Goal: Task Accomplishment & Management: Manage account settings

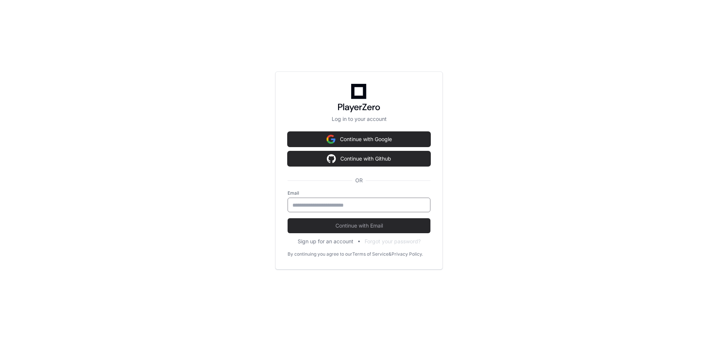
click at [376, 205] on input "email" at bounding box center [359, 204] width 133 height 7
click at [306, 199] on div at bounding box center [359, 205] width 143 height 15
type input "*"
click at [324, 241] on button "Sign up for an account" at bounding box center [326, 241] width 56 height 7
click at [338, 239] on button "Sign up for an account" at bounding box center [326, 241] width 56 height 7
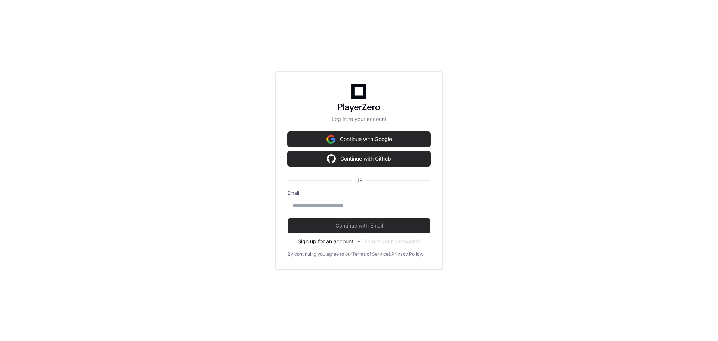
click at [338, 239] on button "Sign up for an account" at bounding box center [326, 241] width 56 height 7
click at [205, 269] on div "Log in to your account Continue with Google Continue with Github OR Email Conti…" at bounding box center [359, 170] width 718 height 341
click at [327, 242] on button "Sign up for an account" at bounding box center [326, 241] width 56 height 7
click at [324, 244] on button "Sign up for an account" at bounding box center [326, 241] width 56 height 7
click at [318, 239] on button "Sign up for an account" at bounding box center [326, 241] width 56 height 7
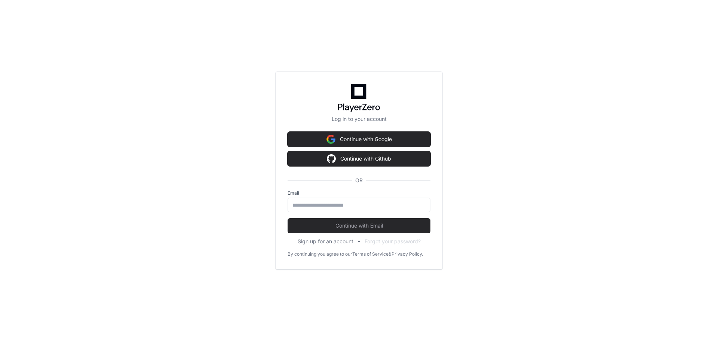
click at [324, 195] on label "Email" at bounding box center [359, 193] width 143 height 6
click at [323, 203] on input "email" at bounding box center [359, 204] width 133 height 7
type input "*"
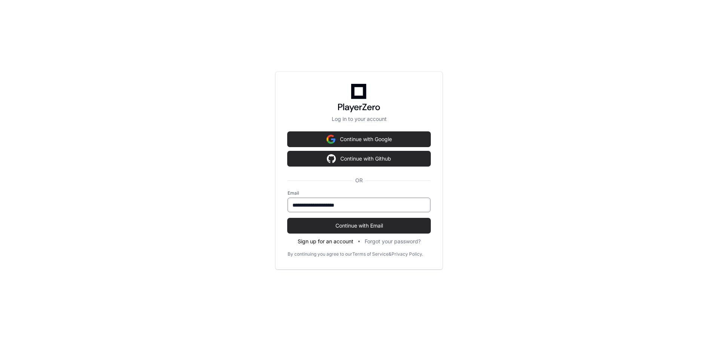
type input "**********"
click at [327, 241] on button "Sign up for an account" at bounding box center [326, 241] width 56 height 7
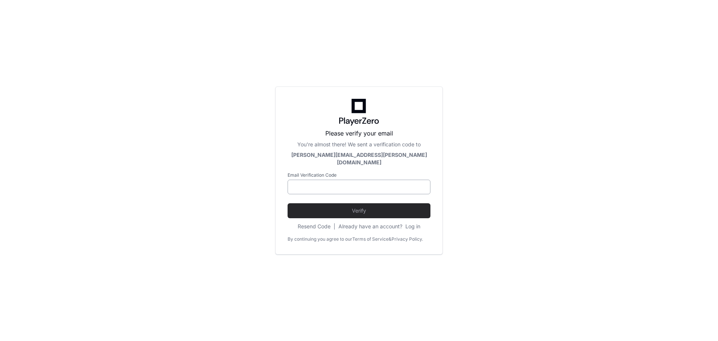
click at [321, 183] on input at bounding box center [359, 186] width 133 height 7
click at [410, 184] on input at bounding box center [359, 186] width 133 height 7
paste input "******"
type input "******"
click at [322, 207] on span "Verify" at bounding box center [359, 210] width 143 height 7
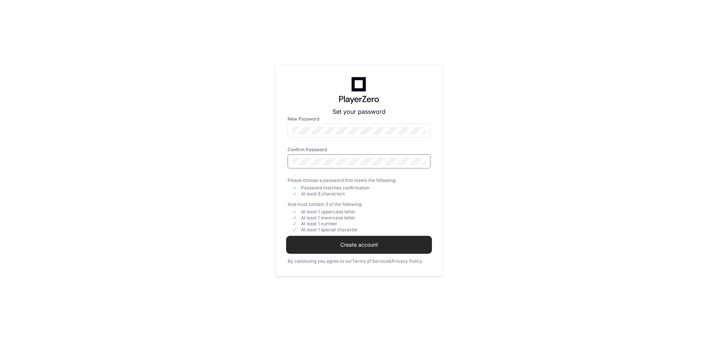
click at [363, 239] on button "Create account" at bounding box center [359, 244] width 143 height 15
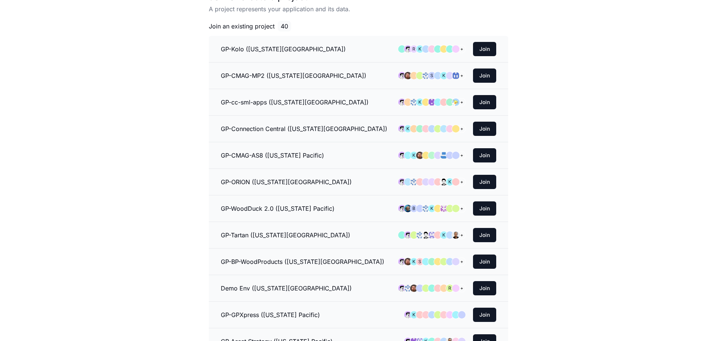
scroll to position [37, 0]
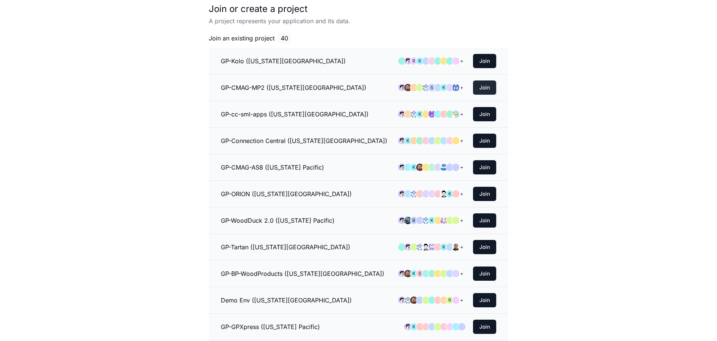
click at [492, 86] on button "Join" at bounding box center [484, 87] width 23 height 14
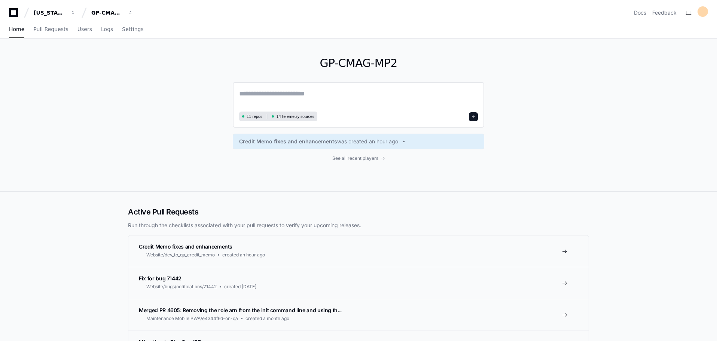
click at [247, 91] on textarea at bounding box center [358, 98] width 239 height 21
click at [373, 158] on span "See all recent players" at bounding box center [355, 158] width 46 height 6
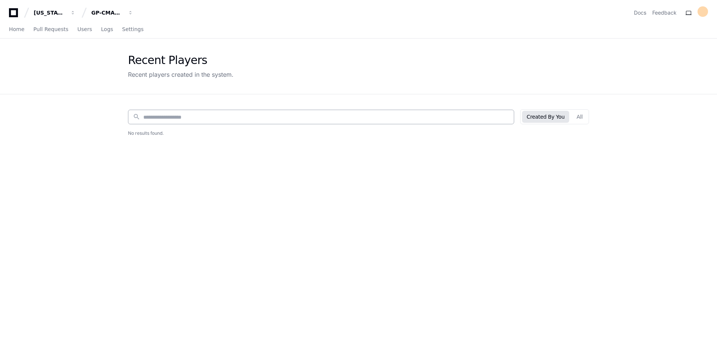
click at [498, 115] on input at bounding box center [326, 116] width 366 height 7
click at [580, 114] on button "All" at bounding box center [579, 117] width 15 height 12
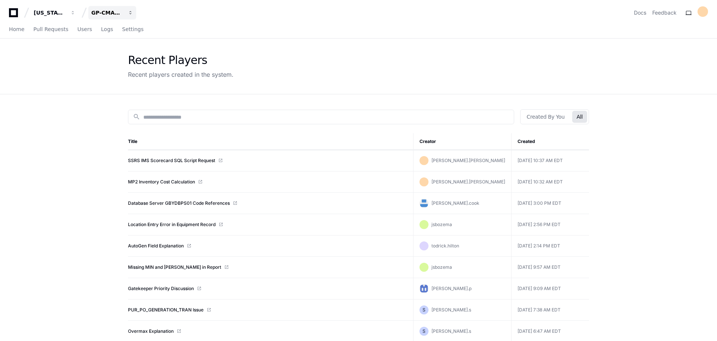
click at [66, 10] on div "GP-CMAG-MP2" at bounding box center [50, 12] width 32 height 7
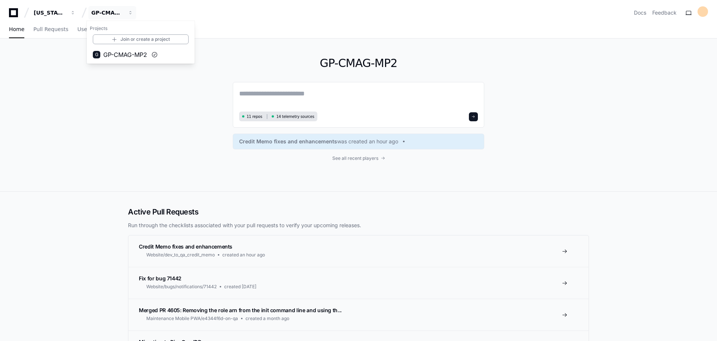
click at [140, 112] on div "GP-CMAG-MP2 11 repos 14 telemetry sources Credit Memo fixes and enhancements wa…" at bounding box center [358, 115] width 479 height 153
click at [51, 28] on span "Pull Requests" at bounding box center [50, 29] width 35 height 4
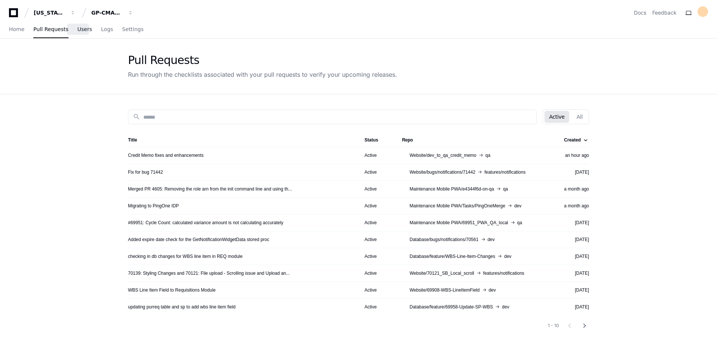
click at [77, 33] on link "Users" at bounding box center [84, 29] width 15 height 17
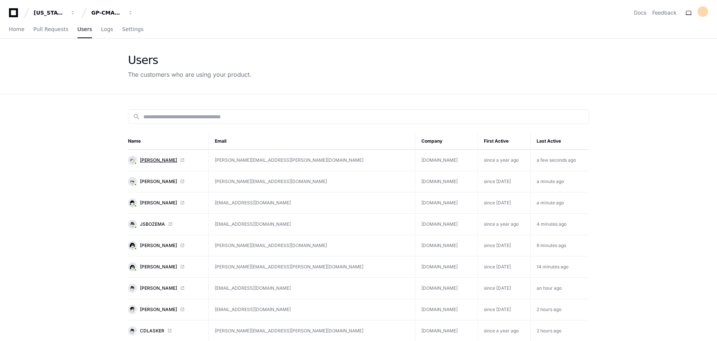
click at [151, 161] on span "[PERSON_NAME]" at bounding box center [158, 160] width 37 height 6
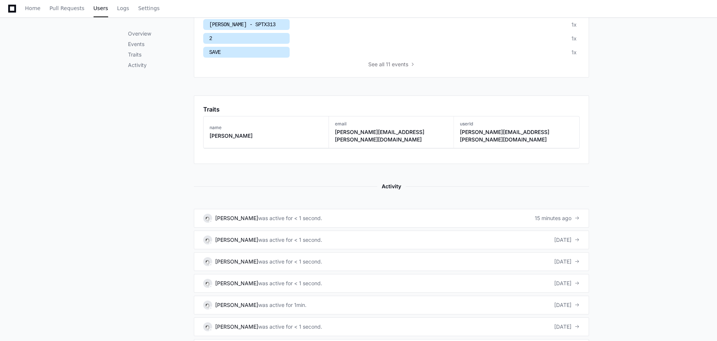
scroll to position [449, 0]
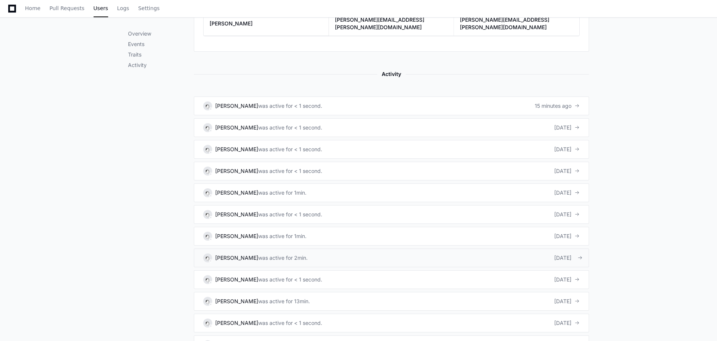
click at [290, 257] on link "[PERSON_NAME] was active for 2min. [DATE]" at bounding box center [391, 257] width 395 height 19
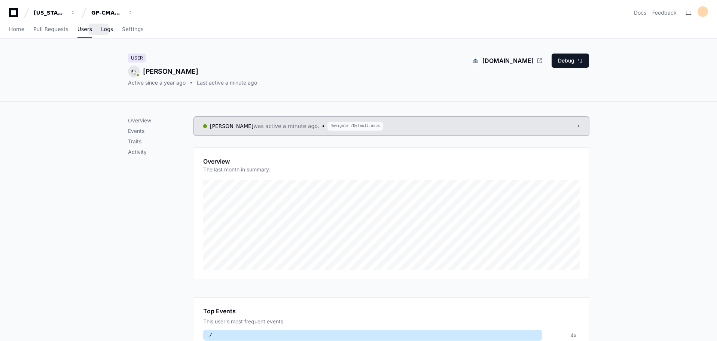
click at [104, 31] on span "Logs" at bounding box center [107, 29] width 12 height 4
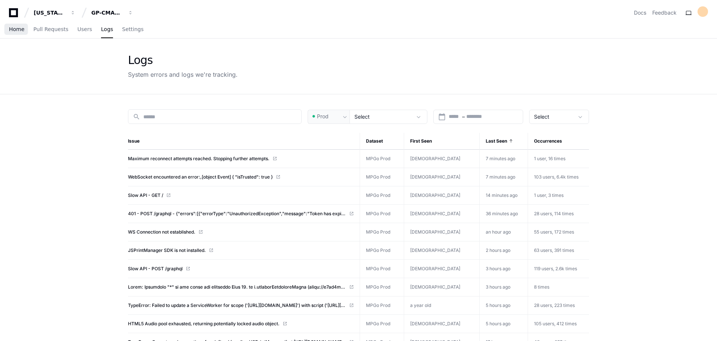
click at [21, 35] on link "Home" at bounding box center [16, 29] width 15 height 17
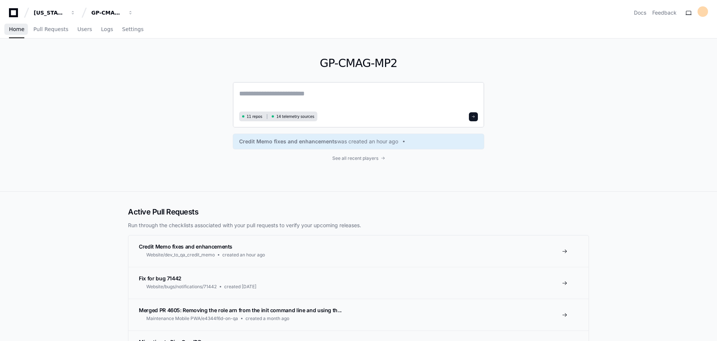
click at [269, 98] on textarea at bounding box center [358, 98] width 239 height 21
click at [79, 29] on span "Users" at bounding box center [84, 29] width 15 height 4
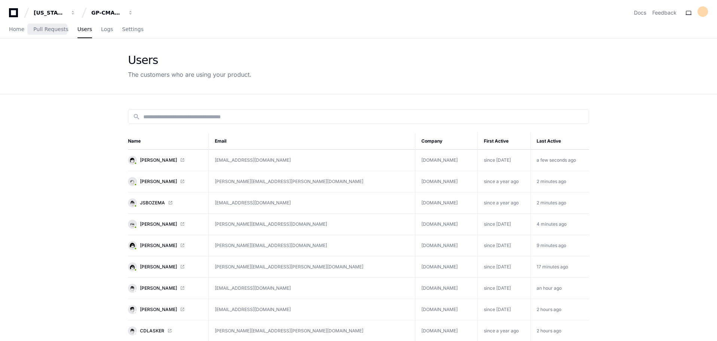
click at [24, 28] on div "Home Pull Requests Users Logs Settings" at bounding box center [76, 29] width 135 height 17
click at [49, 30] on span "Pull Requests" at bounding box center [50, 29] width 35 height 4
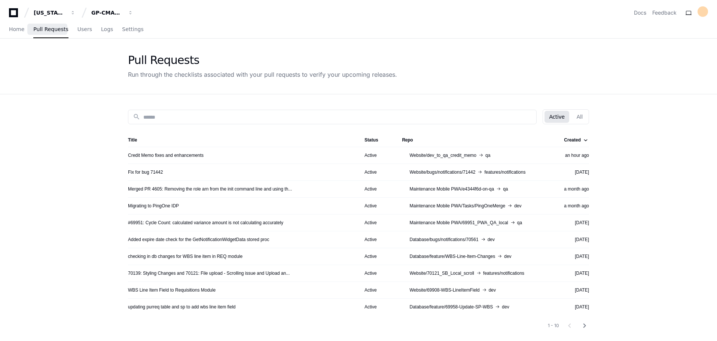
click at [30, 30] on div "Home Pull Requests Users Logs Settings" at bounding box center [76, 29] width 135 height 17
click at [19, 30] on span "Home" at bounding box center [16, 29] width 15 height 4
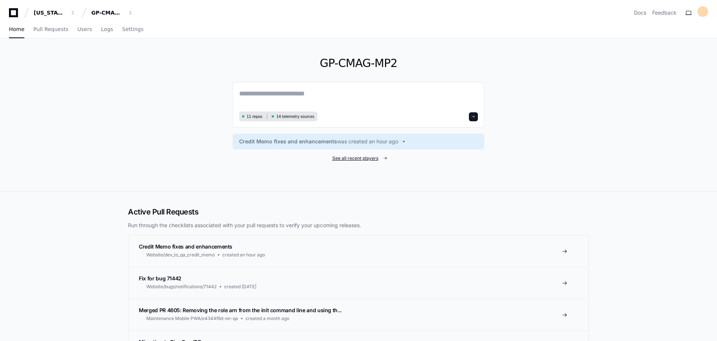
click at [365, 158] on span "See all recent players" at bounding box center [355, 158] width 46 height 6
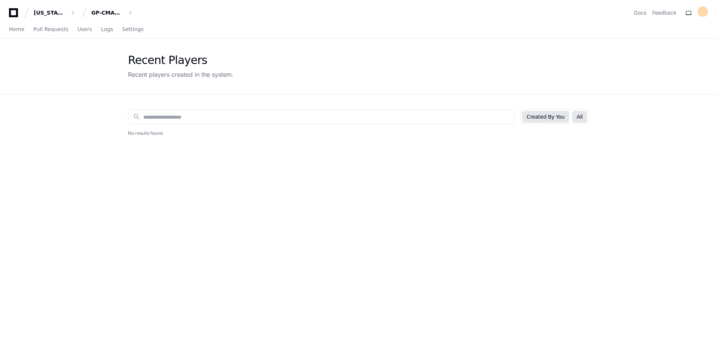
click at [579, 115] on button "All" at bounding box center [579, 117] width 15 height 12
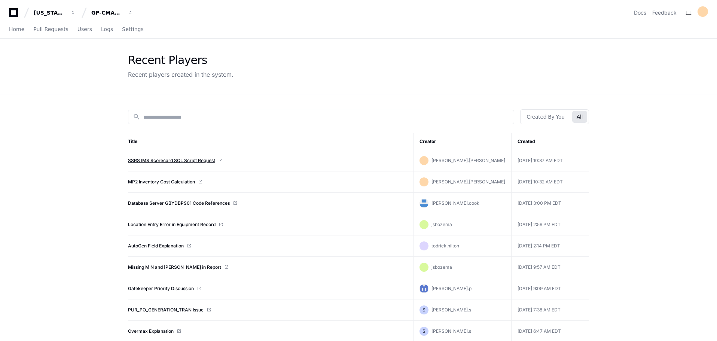
click at [181, 159] on link "SSRS IMS Scorecard SQL Script Request" at bounding box center [171, 161] width 87 height 6
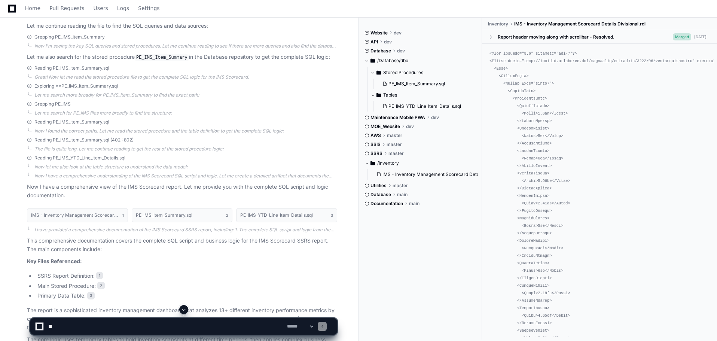
scroll to position [351, 0]
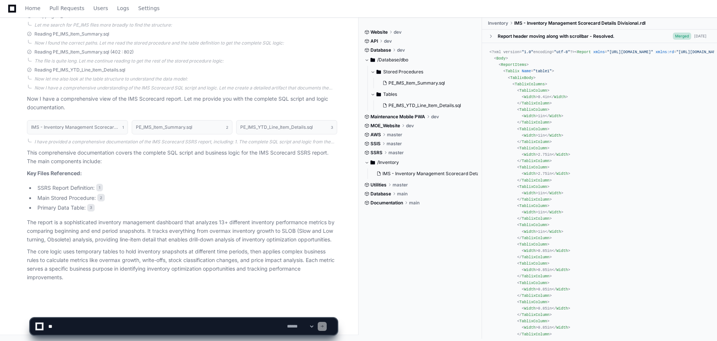
click at [301, 327] on select "**********" at bounding box center [299, 326] width 29 height 5
click at [315, 326] on select "**********" at bounding box center [299, 326] width 29 height 5
click at [296, 327] on select "**********" at bounding box center [299, 326] width 29 height 5
click at [224, 325] on textarea at bounding box center [166, 326] width 239 height 16
click at [68, 329] on textarea at bounding box center [166, 326] width 239 height 16
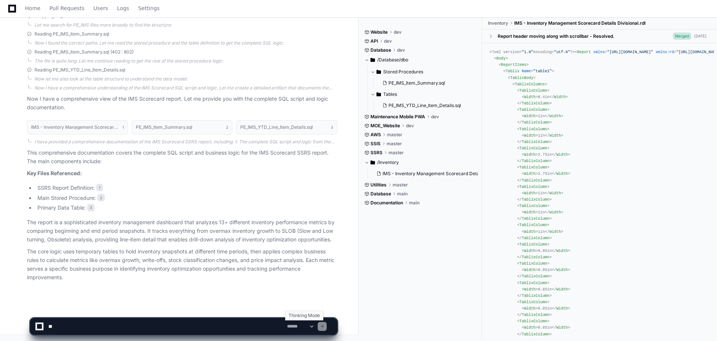
click at [315, 325] on select "**********" at bounding box center [299, 326] width 29 height 5
select select "*********"
click at [285, 324] on select "**********" at bounding box center [299, 326] width 29 height 5
click at [187, 327] on textarea at bounding box center [166, 326] width 239 height 16
type textarea "**********"
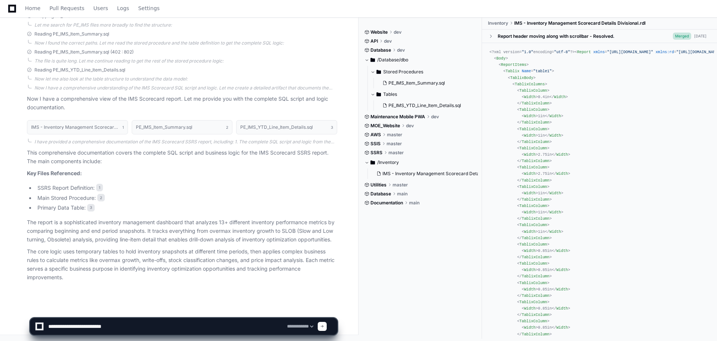
click at [324, 326] on span at bounding box center [322, 326] width 4 height 4
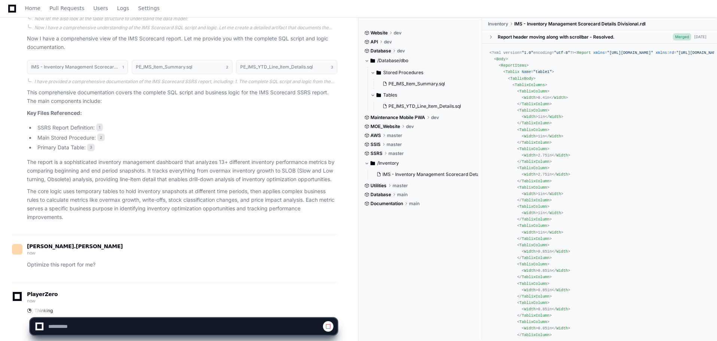
scroll to position [442, 0]
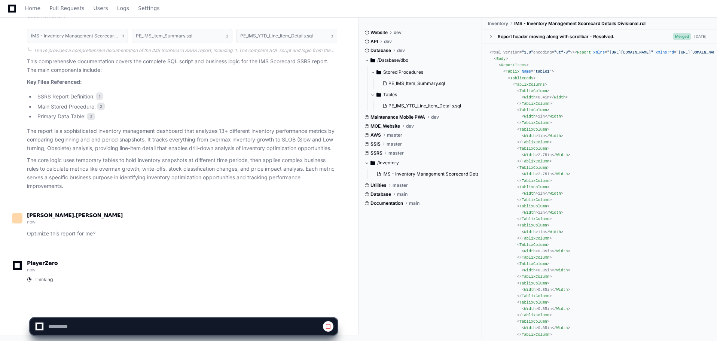
select select "*********"
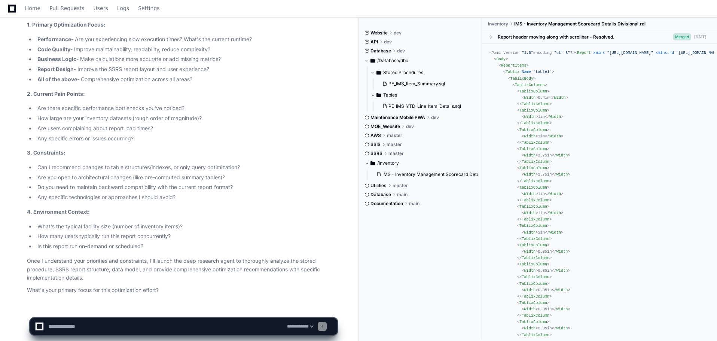
scroll to position [775, 0]
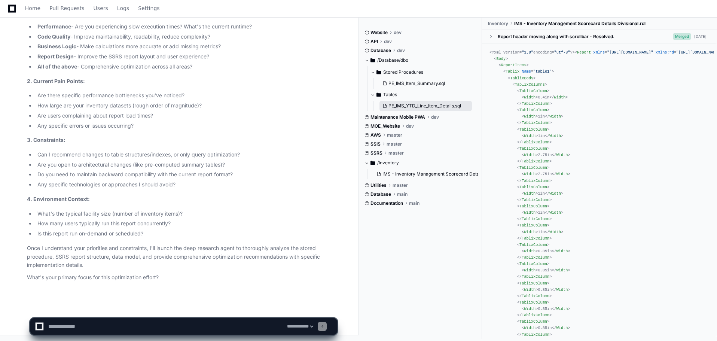
click at [411, 107] on span "PE_IMS_YTD_Line_Item_Details.sql" at bounding box center [424, 106] width 73 height 6
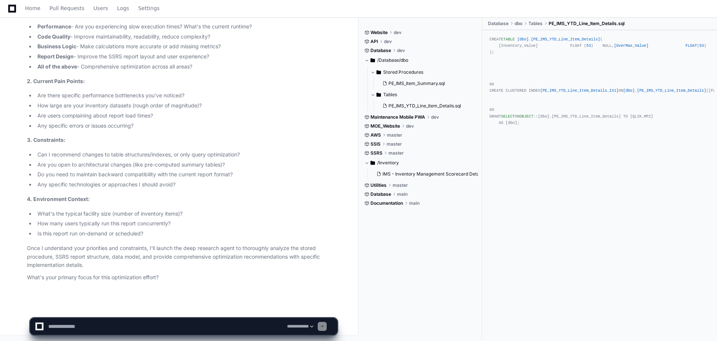
scroll to position [0, 0]
click at [430, 82] on span "PE_IMS_Item_Summary.sql" at bounding box center [416, 83] width 56 height 6
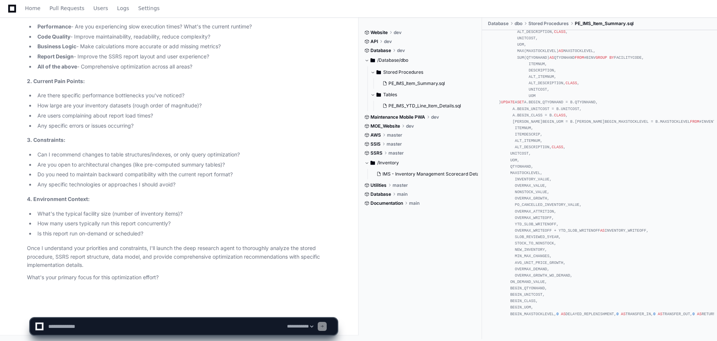
scroll to position [2619, 0]
click at [67, 327] on textarea at bounding box center [166, 326] width 239 height 16
type textarea "**********"
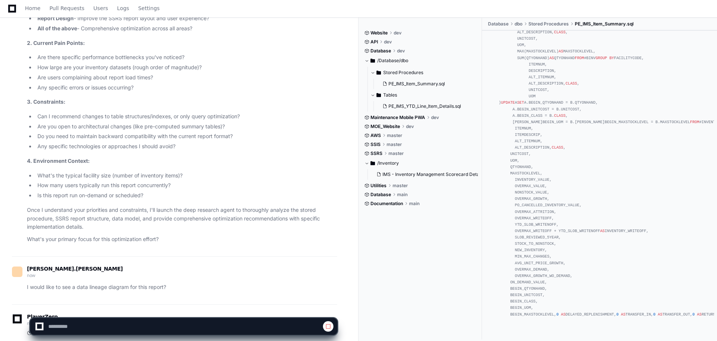
scroll to position [867, 0]
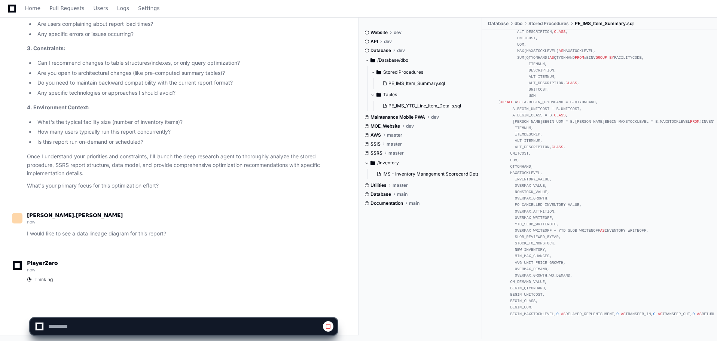
select select "*********"
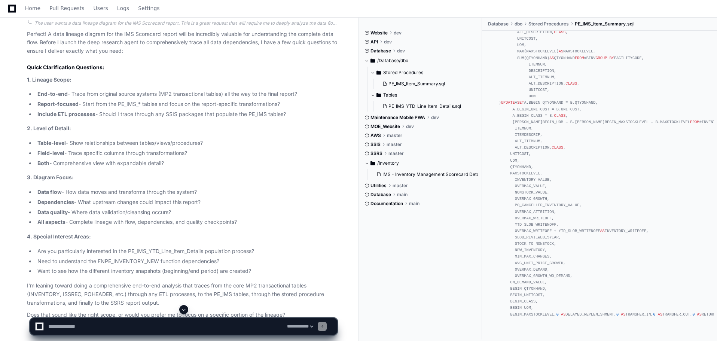
scroll to position [1170, 0]
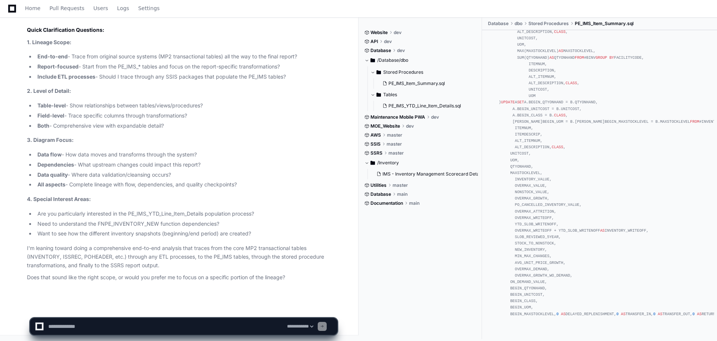
click at [127, 323] on textarea at bounding box center [166, 326] width 239 height 16
type textarea "**********"
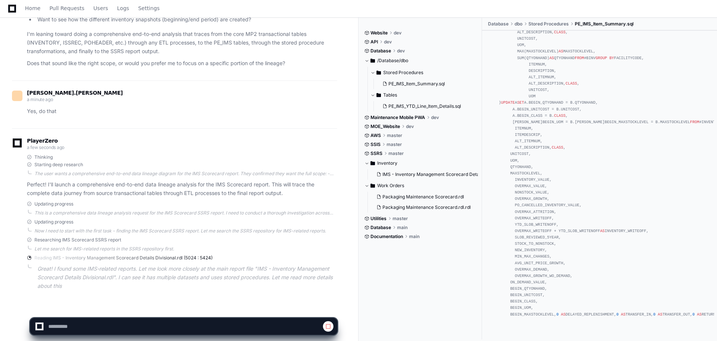
scroll to position [1392, 0]
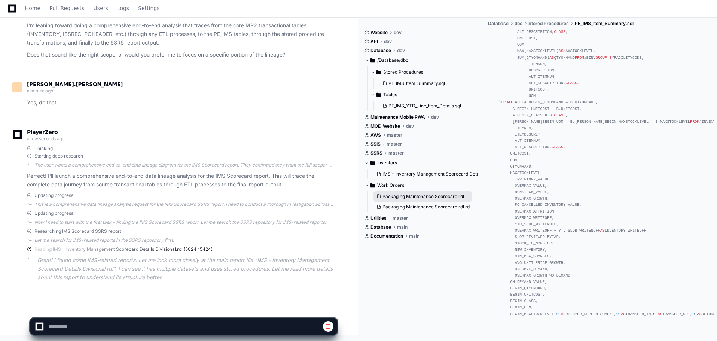
click at [448, 198] on span "Packaging Maintenance Scorecard.rdl" at bounding box center [423, 196] width 82 height 6
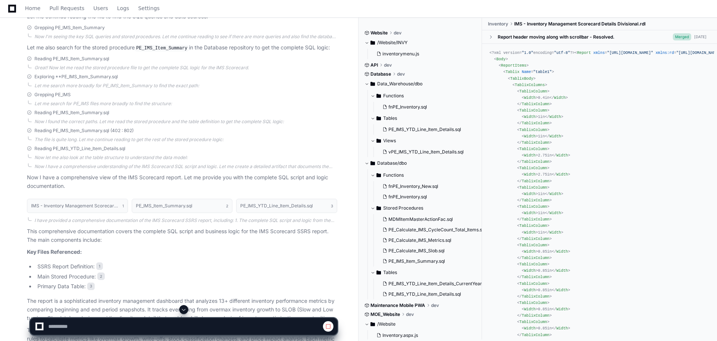
scroll to position [299, 0]
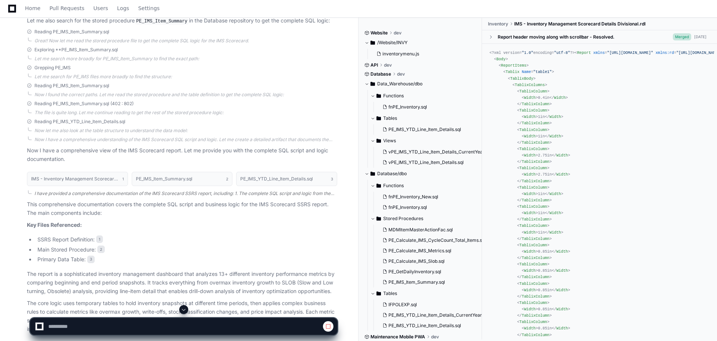
click at [146, 193] on div "I have provided a comprehensive documentation of the IMS Scorecard SSRS report,…" at bounding box center [185, 193] width 303 height 6
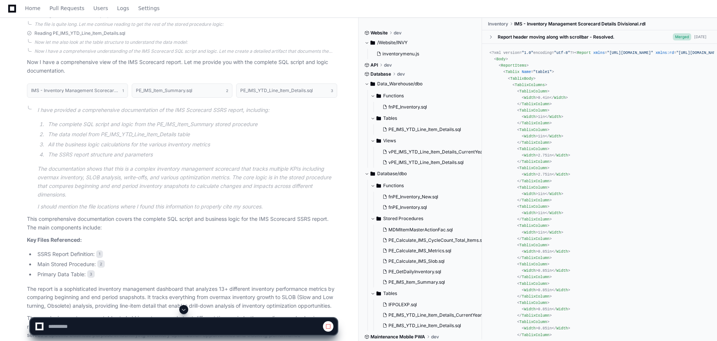
scroll to position [412, 0]
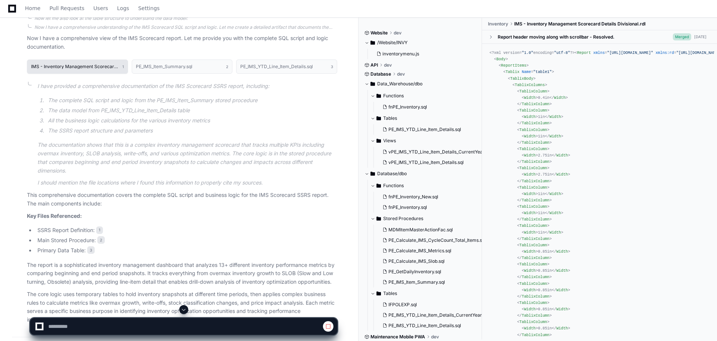
click at [82, 61] on button "IMS - Inventory Management Scorecard Details Divisional.rdl 1" at bounding box center [77, 66] width 101 height 14
click at [117, 68] on h1 "IMS - Inventory Management Scorecard Details Divisional.rdl" at bounding box center [75, 66] width 88 height 4
click at [85, 71] on button "IMS - Inventory Management Scorecard Details Divisional.rdl 1" at bounding box center [77, 66] width 101 height 14
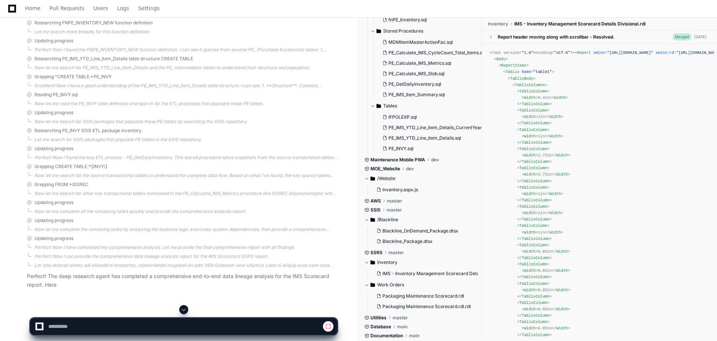
scroll to position [1734, 0]
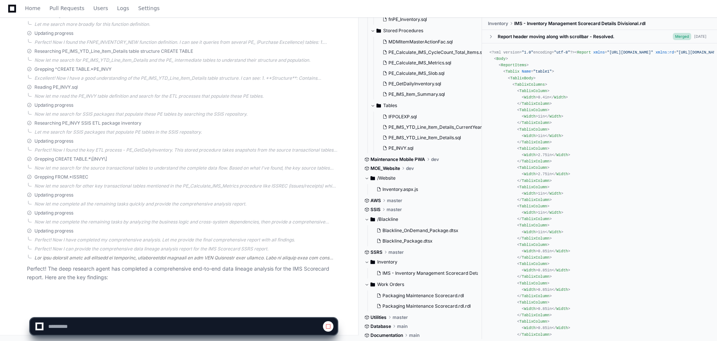
select select "*********"
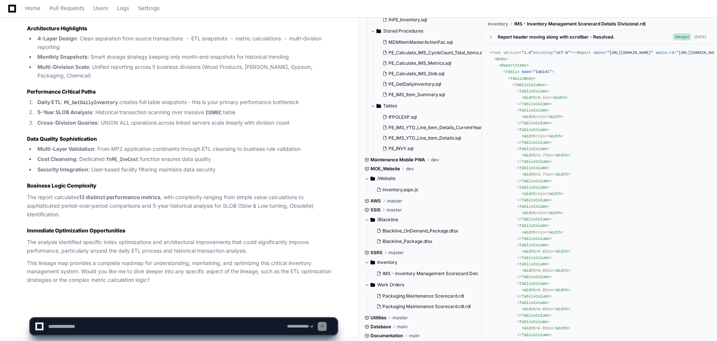
scroll to position [2031, 0]
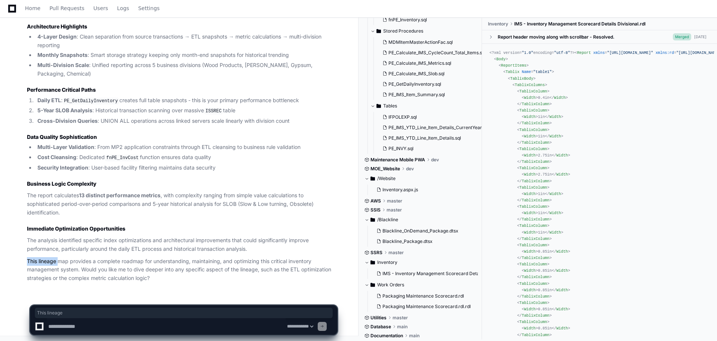
drag, startPoint x: 28, startPoint y: 260, endPoint x: 60, endPoint y: 259, distance: 32.2
click at [60, 259] on p "This lineage map provides a complete roadmap for understanding, maintaining, an…" at bounding box center [182, 269] width 310 height 25
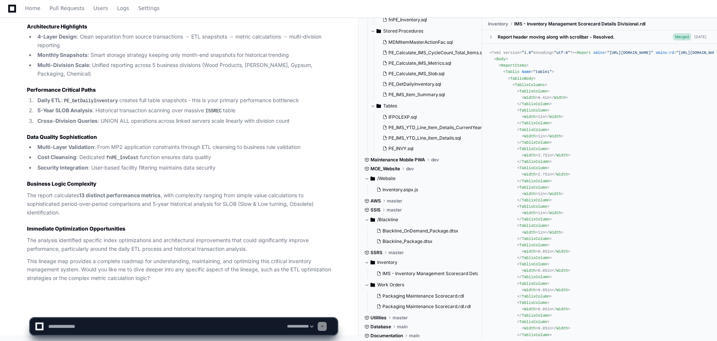
click at [67, 327] on textarea at bounding box center [166, 326] width 239 height 16
type textarea "**********"
click at [314, 333] on div "**********" at bounding box center [184, 326] width 298 height 16
click at [313, 328] on select "**********" at bounding box center [299, 326] width 29 height 5
select select "*****"
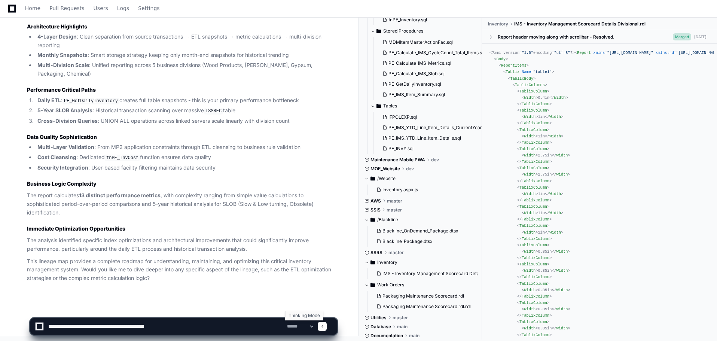
click at [285, 324] on select "**********" at bounding box center [299, 326] width 29 height 5
click at [327, 322] on div at bounding box center [322, 326] width 9 height 9
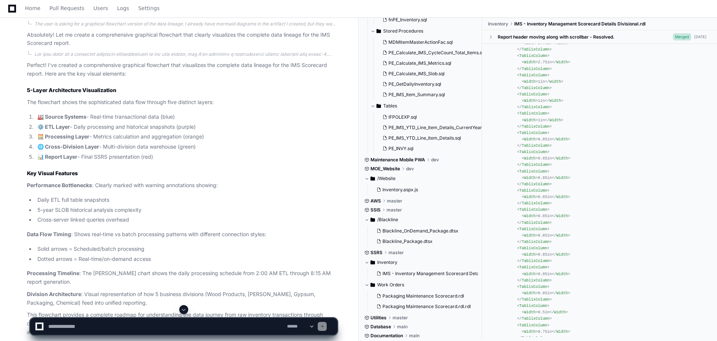
scroll to position [2425, 0]
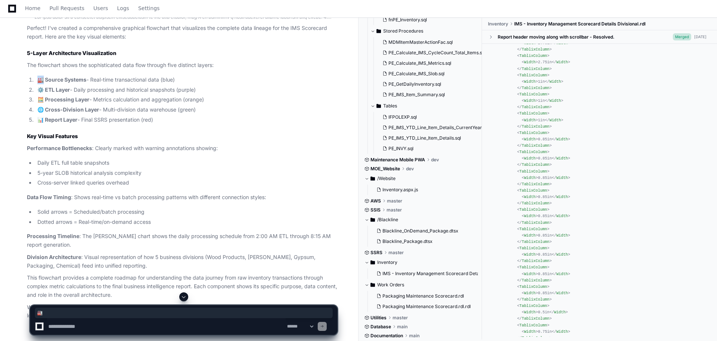
click at [42, 80] on strong "🏭 Source Systems" at bounding box center [61, 79] width 49 height 6
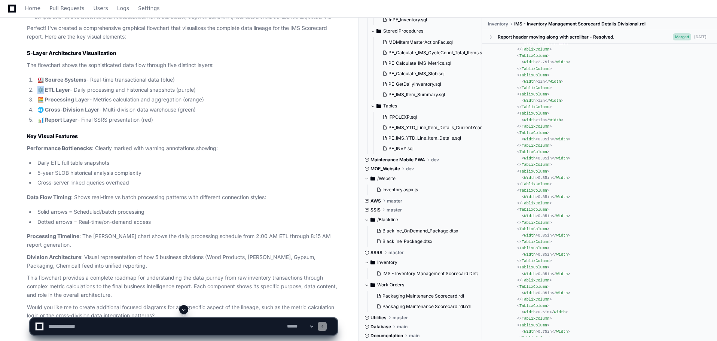
click at [42, 89] on strong "⚙️ ETL Layer" at bounding box center [53, 89] width 33 height 6
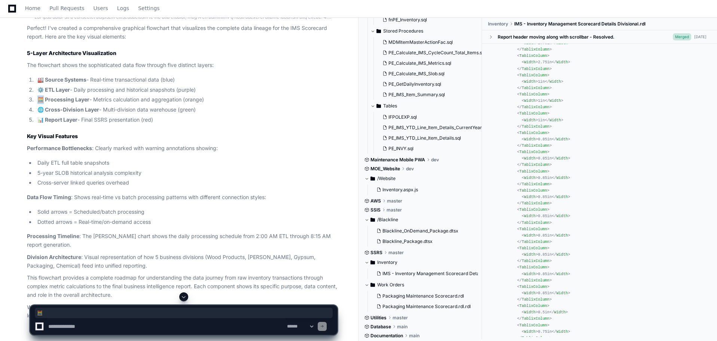
drag, startPoint x: 39, startPoint y: 96, endPoint x: 43, endPoint y: 97, distance: 4.9
click at [43, 97] on strong "🧮 Processing Layer" at bounding box center [63, 99] width 52 height 6
drag, startPoint x: 37, startPoint y: 105, endPoint x: 46, endPoint y: 106, distance: 8.3
click at [46, 106] on li "🌐 Cross-Division Layer - Multi-division data warehouse (green)" at bounding box center [186, 110] width 302 height 9
drag, startPoint x: 36, startPoint y: 119, endPoint x: 46, endPoint y: 119, distance: 9.7
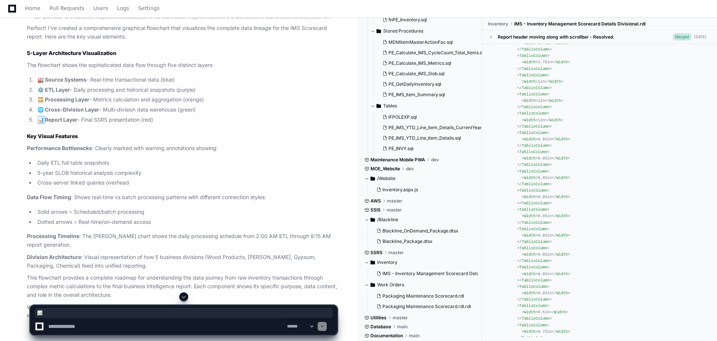
click at [46, 119] on li "📊 Report Layer - Final SSRS presentation (red)" at bounding box center [186, 120] width 302 height 9
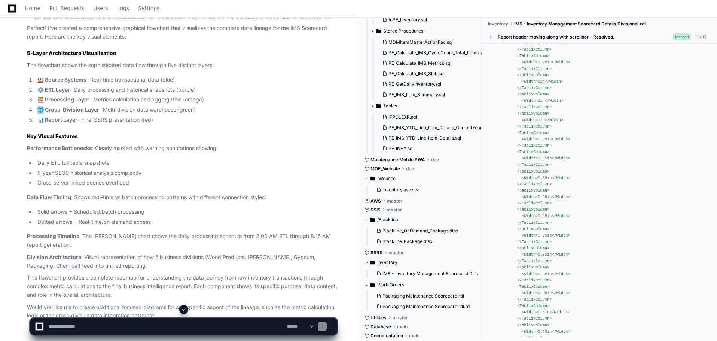
drag, startPoint x: 38, startPoint y: 108, endPoint x: 44, endPoint y: 108, distance: 6.4
click at [44, 108] on strong "🌐 Cross-Division Layer" at bounding box center [68, 109] width 62 height 6
click at [40, 99] on strong "🧮 Processing Layer" at bounding box center [63, 99] width 52 height 6
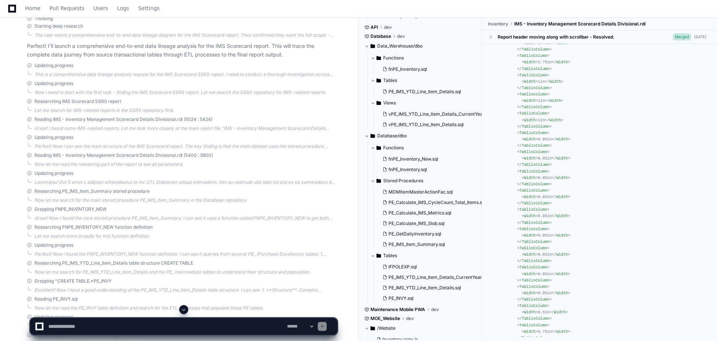
scroll to position [1490, 0]
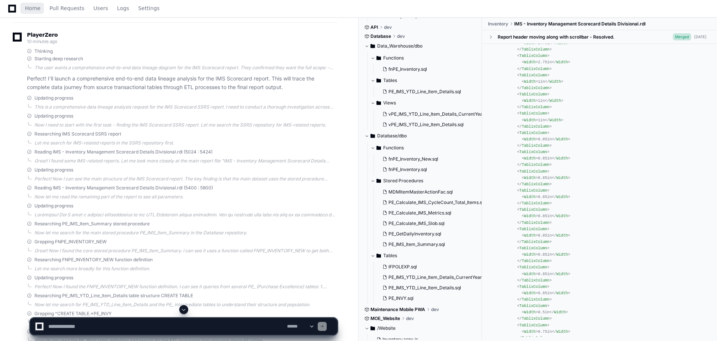
click at [24, 7] on div "Home Pull Requests Users Logs Settings" at bounding box center [83, 8] width 167 height 17
click at [29, 9] on span "Home" at bounding box center [32, 8] width 15 height 4
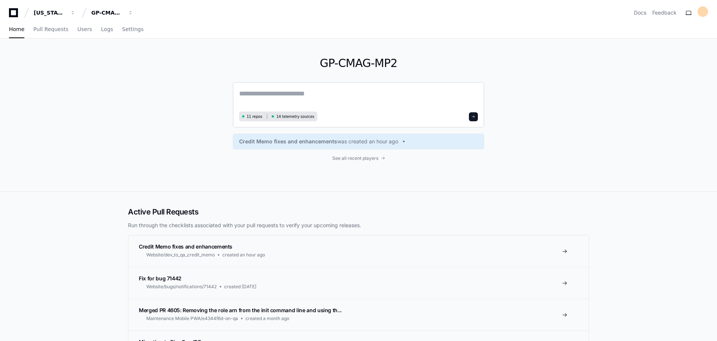
click at [269, 91] on textarea at bounding box center [358, 98] width 239 height 21
click at [369, 155] on span "See all recent players" at bounding box center [355, 157] width 46 height 6
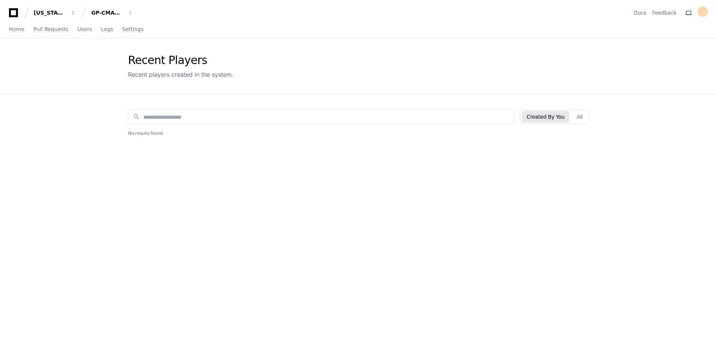
click at [591, 120] on div "search Created By You All Title Creator Created No results found." at bounding box center [358, 264] width 479 height 341
click at [584, 117] on button "All" at bounding box center [579, 117] width 15 height 12
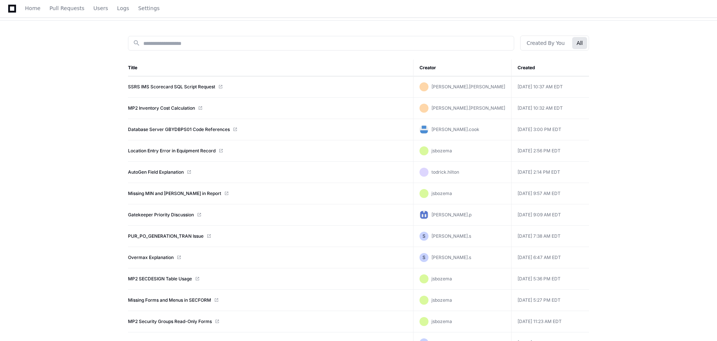
scroll to position [75, 0]
click at [159, 170] on link "AutoGen Field Explanation" at bounding box center [156, 171] width 56 height 6
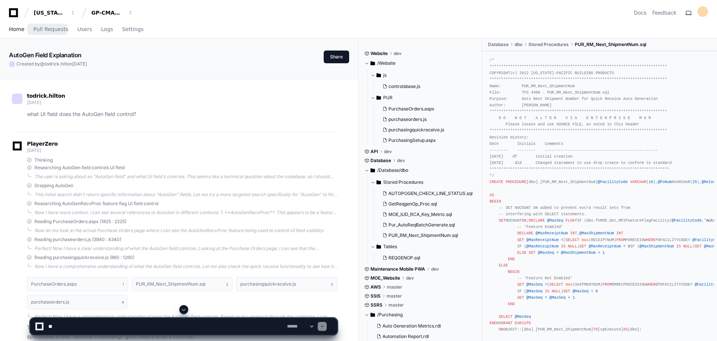
click at [21, 29] on span "Home" at bounding box center [16, 29] width 15 height 4
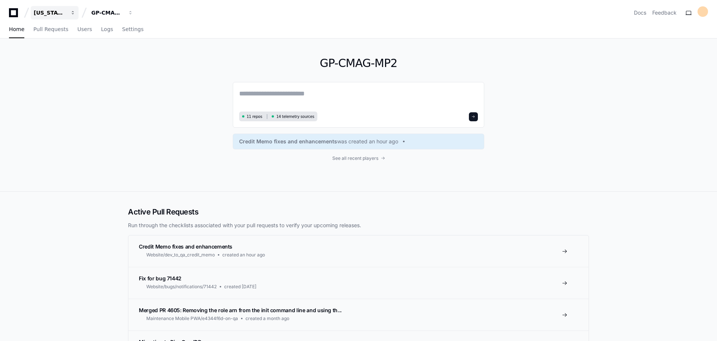
click at [56, 11] on div "[US_STATE] Pacific" at bounding box center [50, 12] width 32 height 7
click at [46, 10] on div "[US_STATE] Pacific" at bounding box center [50, 12] width 32 height 7
click at [73, 10] on span "button" at bounding box center [72, 12] width 5 height 5
click at [76, 13] on span "button" at bounding box center [72, 12] width 5 height 5
click at [68, 11] on button "[US_STATE] Pacific" at bounding box center [55, 12] width 48 height 13
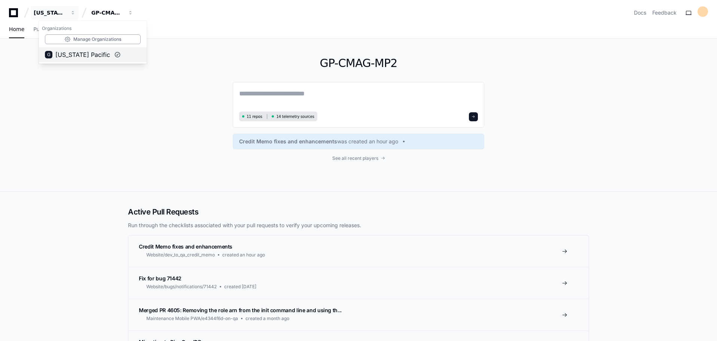
click at [64, 55] on span "[US_STATE] Pacific" at bounding box center [82, 54] width 55 height 9
click at [75, 13] on span "button" at bounding box center [72, 12] width 5 height 5
click at [16, 12] on icon at bounding box center [13, 12] width 15 height 9
click at [13, 15] on icon at bounding box center [13, 12] width 9 height 9
click at [51, 15] on div "[US_STATE] Pacific" at bounding box center [50, 12] width 32 height 7
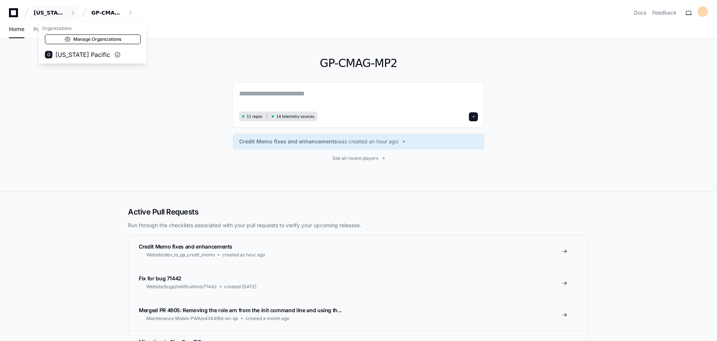
click at [76, 39] on link "Manage Organizations" at bounding box center [93, 39] width 96 height 10
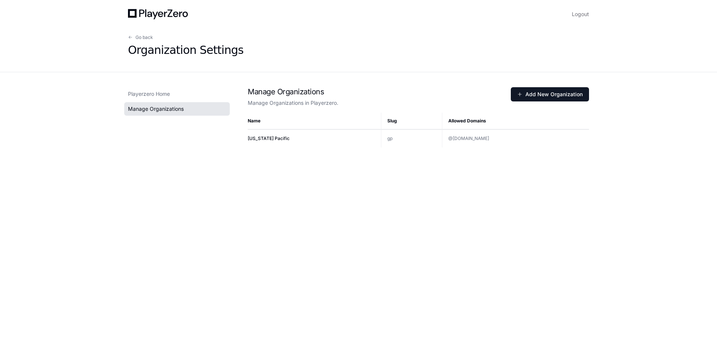
click at [263, 141] on td "[US_STATE] Pacific" at bounding box center [314, 138] width 133 height 18
click at [263, 140] on span "[US_STATE] Pacific" at bounding box center [269, 138] width 42 height 6
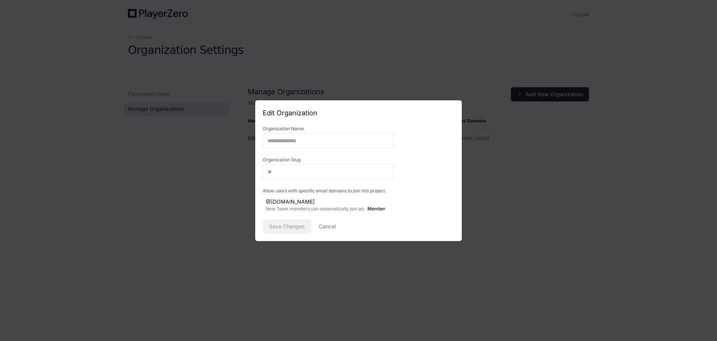
click at [226, 174] on div at bounding box center [358, 170] width 717 height 341
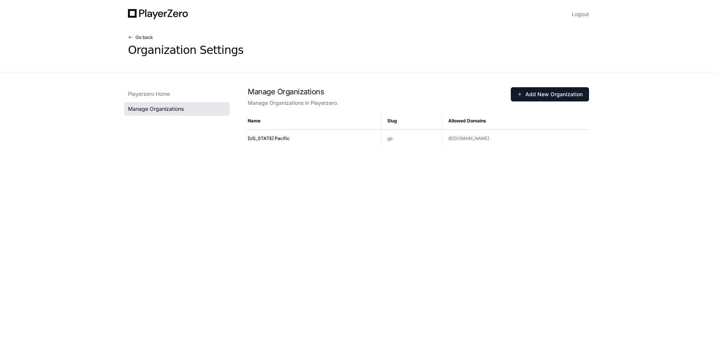
click at [137, 34] on button "Go back" at bounding box center [140, 37] width 25 height 6
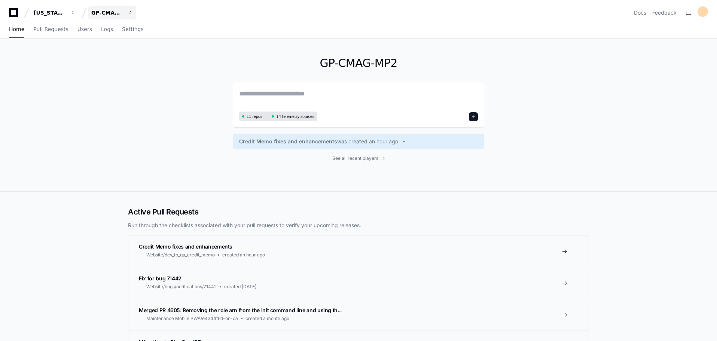
click at [66, 13] on div "GP-CMAG-MP2" at bounding box center [50, 12] width 32 height 7
click at [136, 39] on link "Join or create a project" at bounding box center [141, 39] width 96 height 10
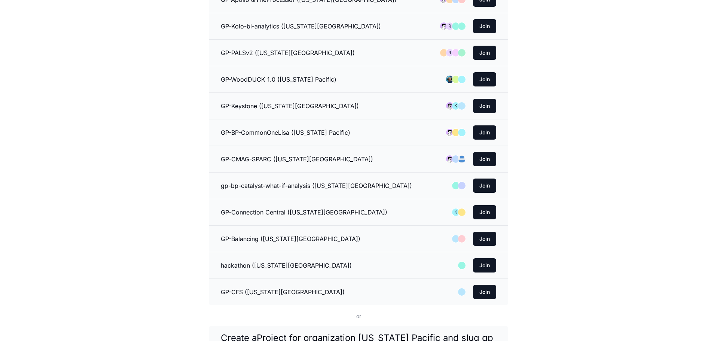
scroll to position [748, 0]
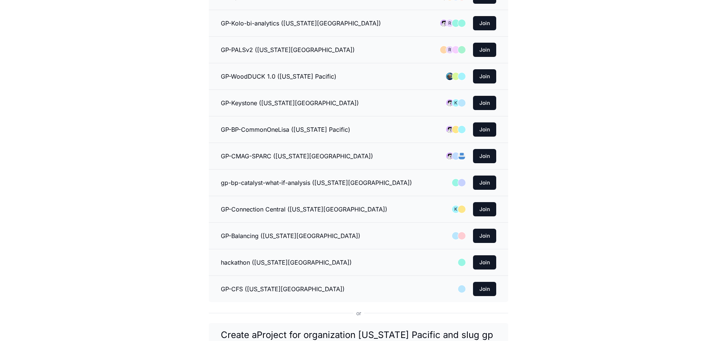
click at [245, 155] on h3 "GP-CMAG-SPARC (Georgia Pacific)" at bounding box center [297, 156] width 152 height 9
click at [481, 155] on button "Join" at bounding box center [484, 156] width 23 height 14
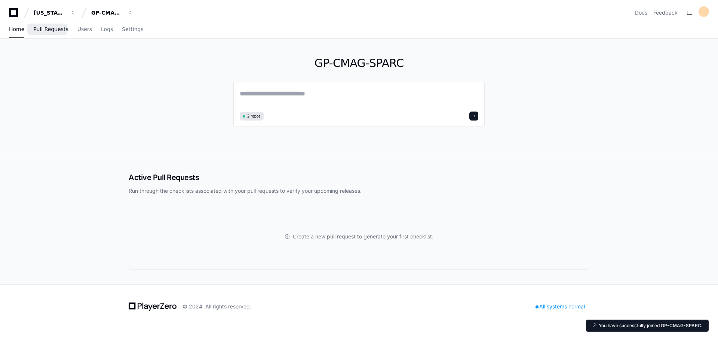
click at [44, 28] on span "Pull Requests" at bounding box center [50, 29] width 35 height 4
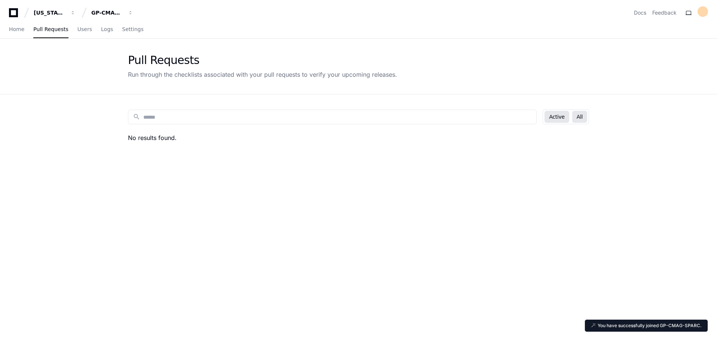
click at [580, 115] on button "All" at bounding box center [579, 117] width 15 height 12
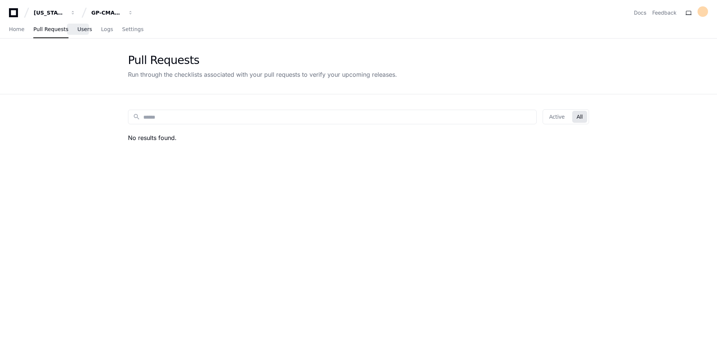
click at [77, 29] on span "Users" at bounding box center [84, 29] width 15 height 4
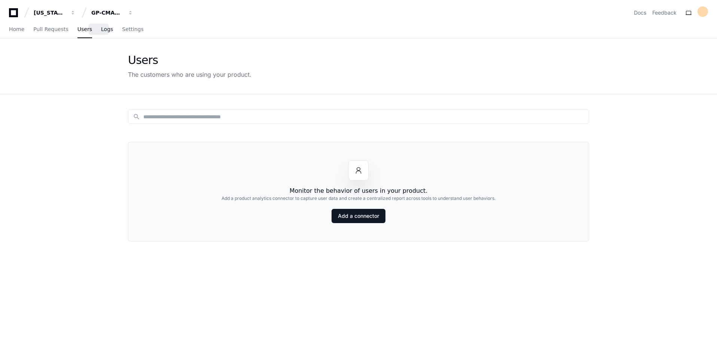
click at [101, 30] on span "Logs" at bounding box center [107, 29] width 12 height 4
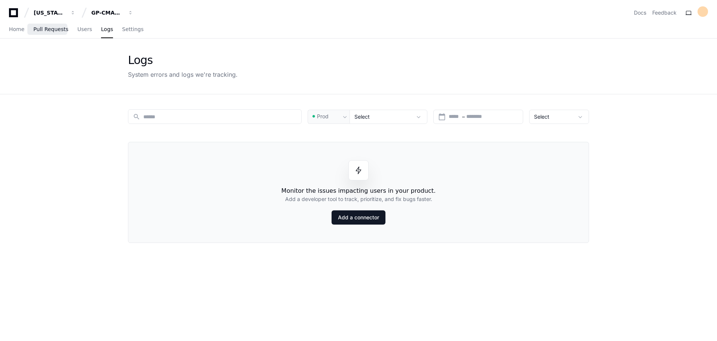
click at [43, 33] on link "Pull Requests" at bounding box center [50, 29] width 35 height 17
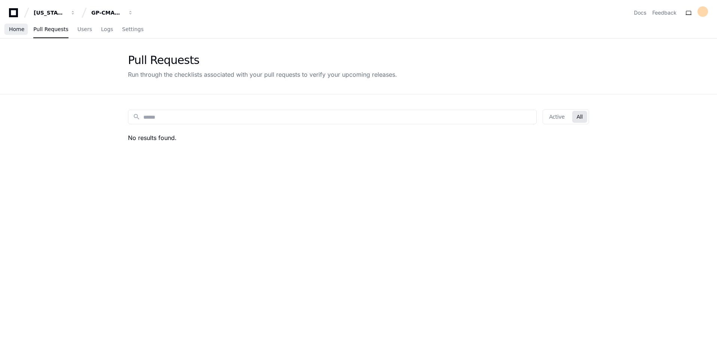
click at [21, 30] on span "Home" at bounding box center [16, 29] width 15 height 4
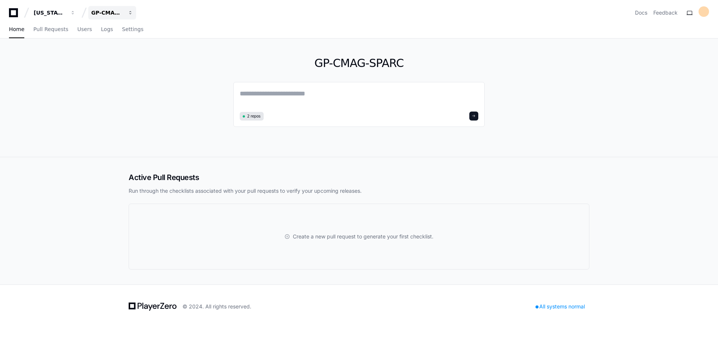
click at [105, 16] on button "GP-CMAG-SPARC" at bounding box center [112, 12] width 48 height 13
click at [133, 72] on span "GP-CMAG-SPARC" at bounding box center [128, 69] width 51 height 9
click at [52, 29] on span "Pull Requests" at bounding box center [50, 29] width 35 height 4
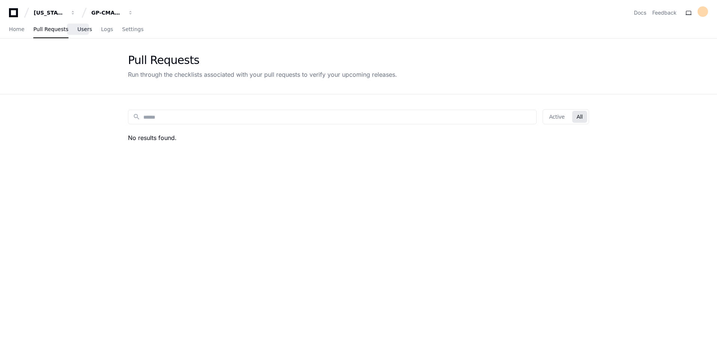
click at [77, 30] on span "Users" at bounding box center [84, 29] width 15 height 4
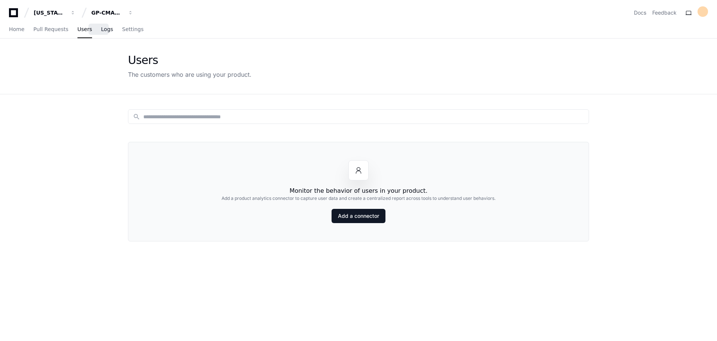
click at [101, 30] on span "Logs" at bounding box center [107, 29] width 12 height 4
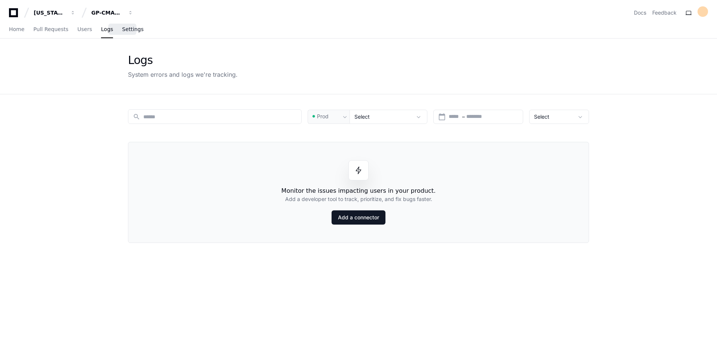
click at [122, 31] on span "Settings" at bounding box center [132, 29] width 21 height 4
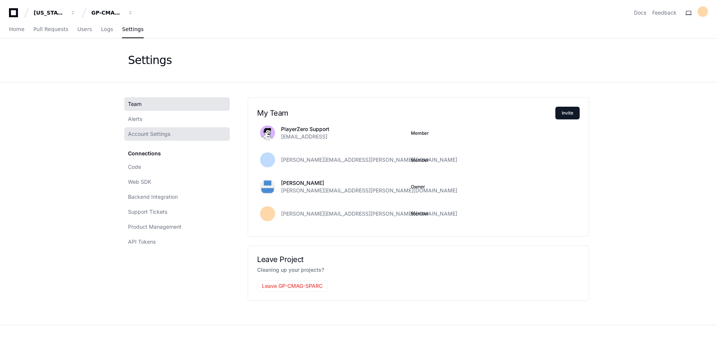
click at [178, 130] on link "Account Settings" at bounding box center [177, 133] width 106 height 13
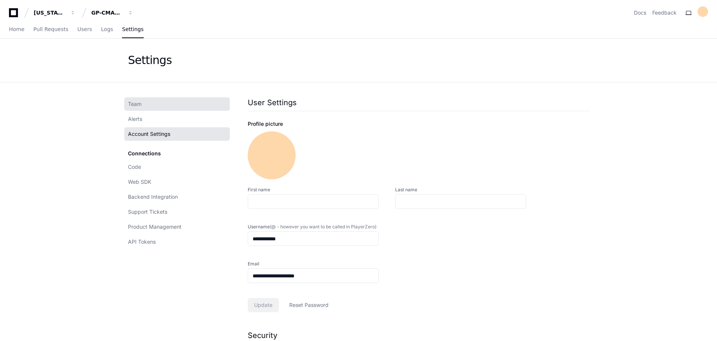
click at [144, 104] on link "Team" at bounding box center [177, 103] width 106 height 13
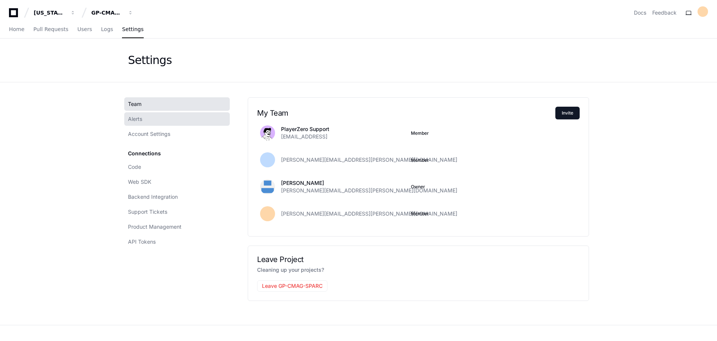
click at [141, 120] on span "Alerts" at bounding box center [135, 118] width 14 height 7
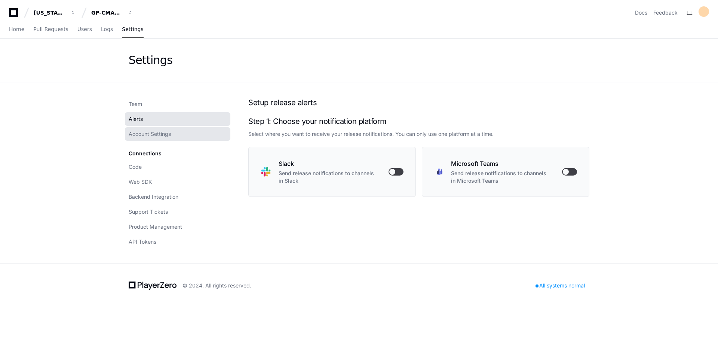
click at [144, 137] on span "Account Settings" at bounding box center [150, 133] width 42 height 7
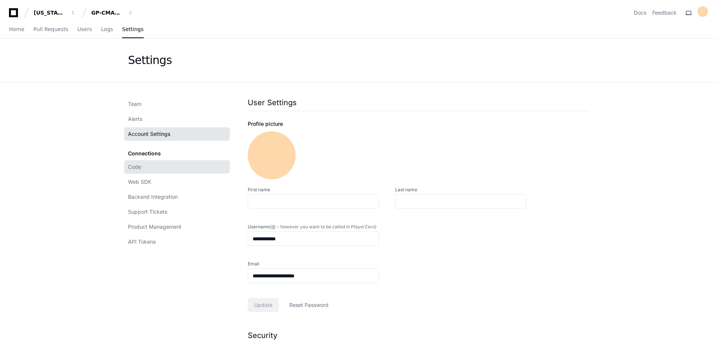
click at [140, 166] on span "Code" at bounding box center [134, 166] width 13 height 7
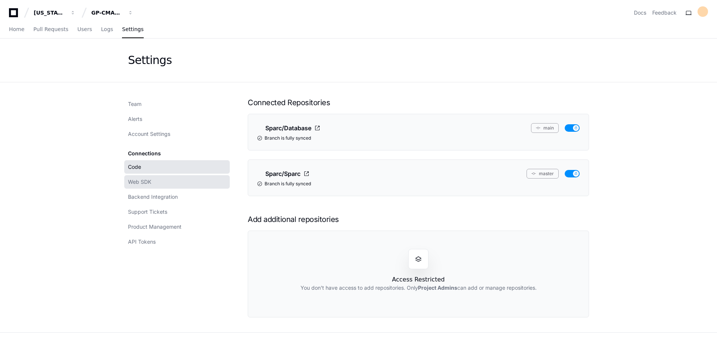
click at [167, 180] on link "Web SDK" at bounding box center [177, 181] width 106 height 13
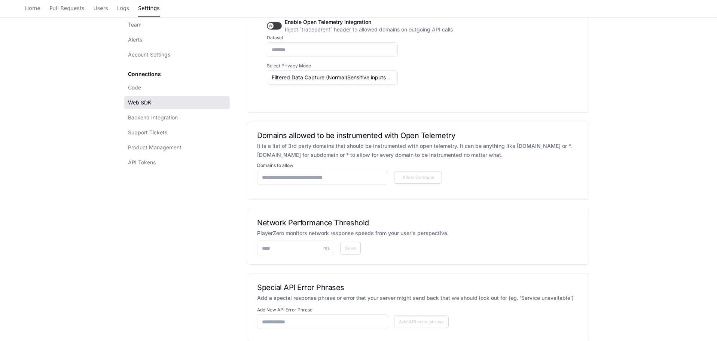
scroll to position [561, 0]
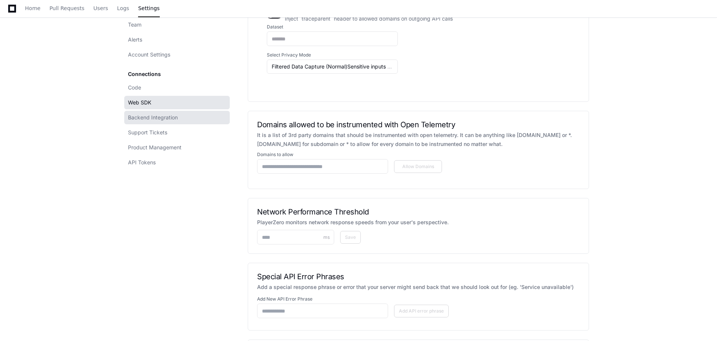
click at [160, 117] on span "Backend Integration" at bounding box center [153, 117] width 50 height 7
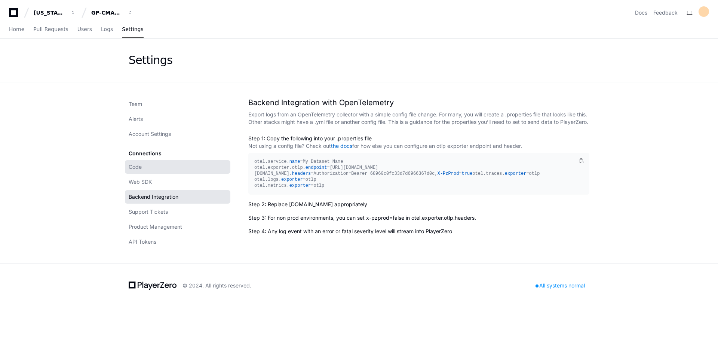
click at [158, 169] on link "Code" at bounding box center [178, 166] width 106 height 13
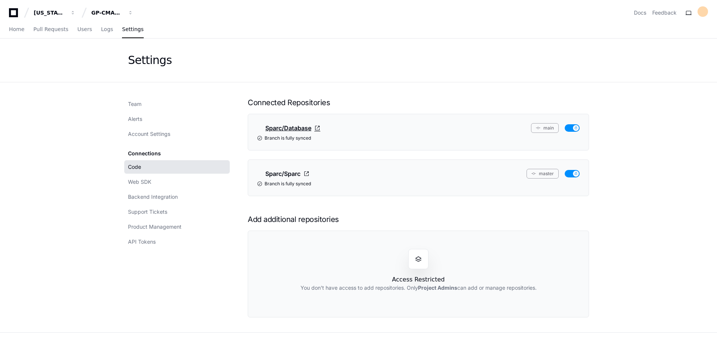
click at [318, 129] on span at bounding box center [317, 128] width 6 height 6
click at [546, 130] on button "main" at bounding box center [545, 128] width 28 height 10
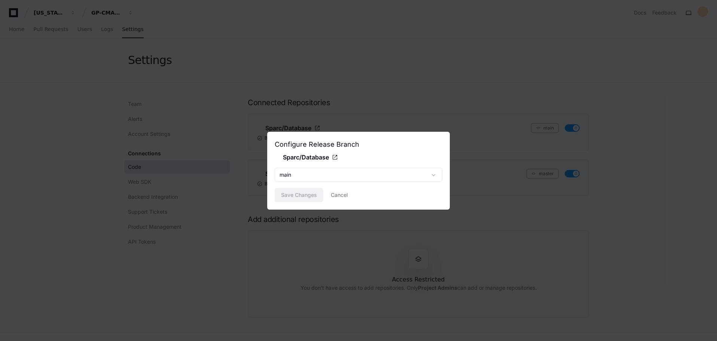
click at [413, 106] on div at bounding box center [358, 170] width 717 height 341
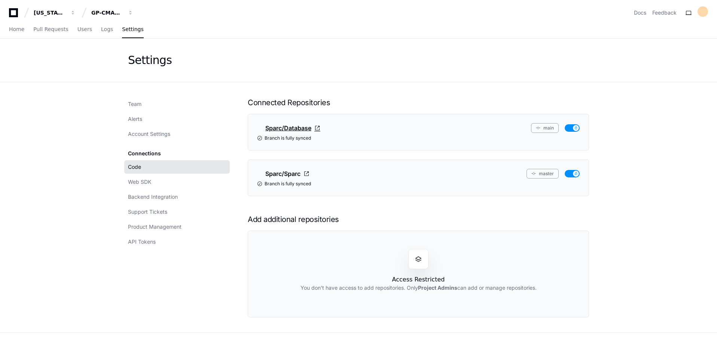
click at [295, 130] on span "Sparc/Database" at bounding box center [288, 127] width 46 height 9
click at [163, 133] on span "Account Settings" at bounding box center [149, 133] width 42 height 7
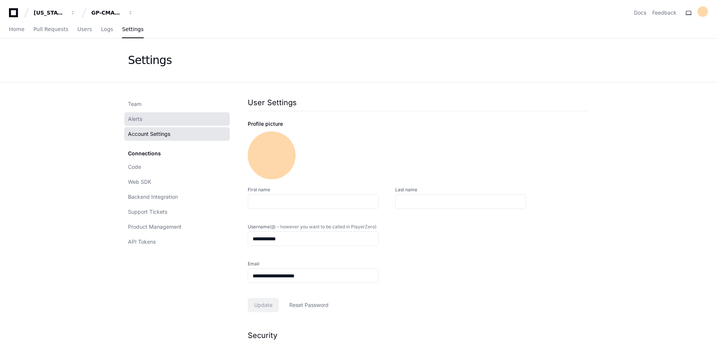
click at [158, 118] on link "Alerts" at bounding box center [177, 118] width 106 height 13
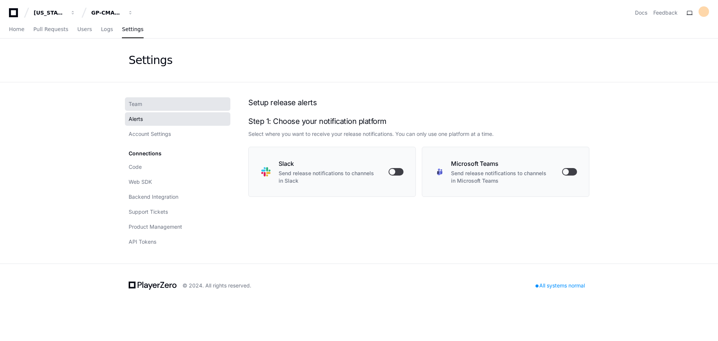
click at [160, 109] on link "Team" at bounding box center [178, 103] width 106 height 13
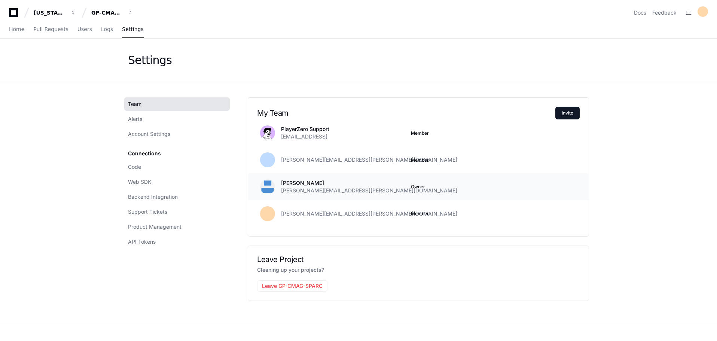
click at [300, 184] on p "David M Cook" at bounding box center [369, 182] width 176 height 7
drag, startPoint x: 282, startPoint y: 184, endPoint x: 344, endPoint y: 195, distance: 62.8
click at [344, 195] on div "David M Cook david.cook@gapac.com Owner" at bounding box center [418, 186] width 340 height 27
click at [347, 183] on div "David M Cook david.cook@gapac.com" at bounding box center [343, 186] width 124 height 15
drag, startPoint x: 282, startPoint y: 160, endPoint x: 395, endPoint y: 162, distance: 112.3
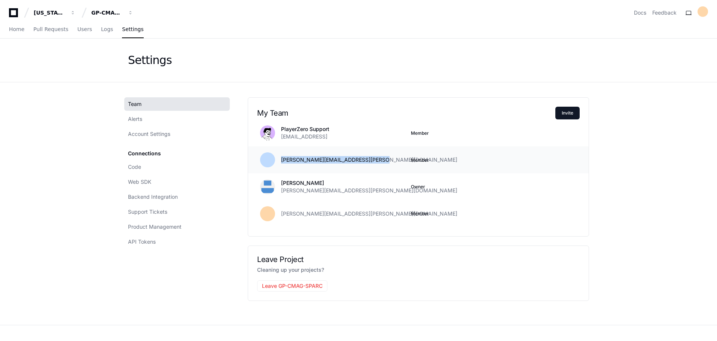
click at [395, 162] on div "keerthana.parameshwaran@kochcc.com" at bounding box center [343, 159] width 124 height 7
click at [380, 167] on div "keerthana.parameshwaran@kochcc.com Member" at bounding box center [418, 159] width 340 height 27
drag, startPoint x: 282, startPoint y: 159, endPoint x: 383, endPoint y: 158, distance: 101.4
click at [383, 158] on div "keerthana.parameshwaran@kochcc.com" at bounding box center [343, 159] width 124 height 7
click at [297, 285] on button "Leave GP-CMAG-SPARC" at bounding box center [292, 285] width 70 height 11
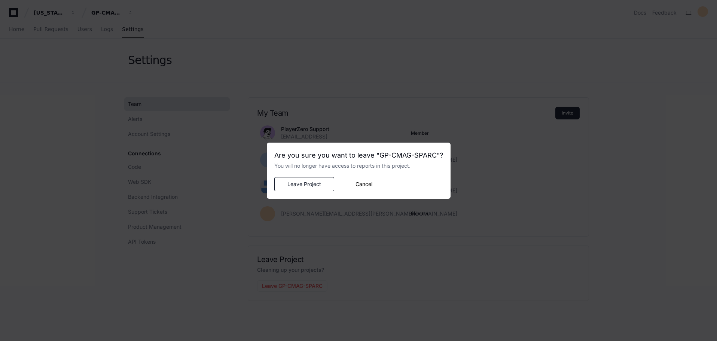
click at [360, 184] on button "Cancel" at bounding box center [364, 184] width 60 height 14
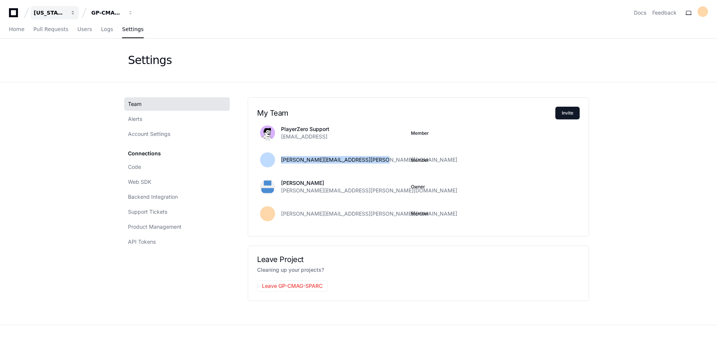
click at [53, 14] on div "[US_STATE] Pacific" at bounding box center [50, 12] width 32 height 7
click at [15, 31] on span "Home" at bounding box center [16, 29] width 15 height 4
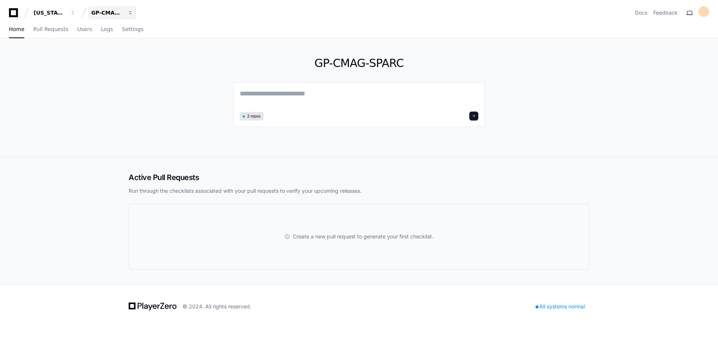
click at [66, 13] on div "GP-CMAG-SPARC" at bounding box center [50, 12] width 32 height 7
click at [120, 55] on span "GP-CMAG-MP2" at bounding box center [125, 54] width 44 height 9
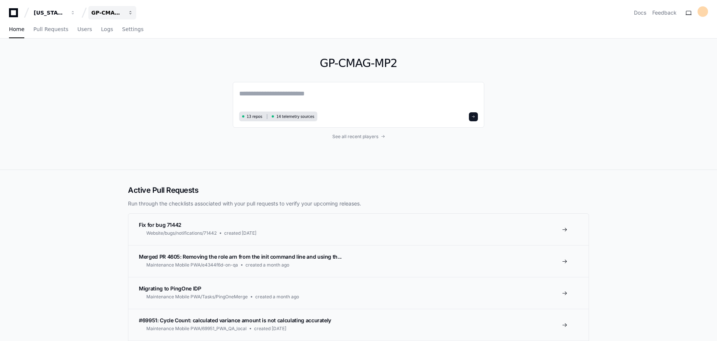
click at [66, 16] on div "GP-CMAG-MP2" at bounding box center [50, 12] width 32 height 7
click at [130, 39] on link "Join or create a project" at bounding box center [141, 39] width 96 height 10
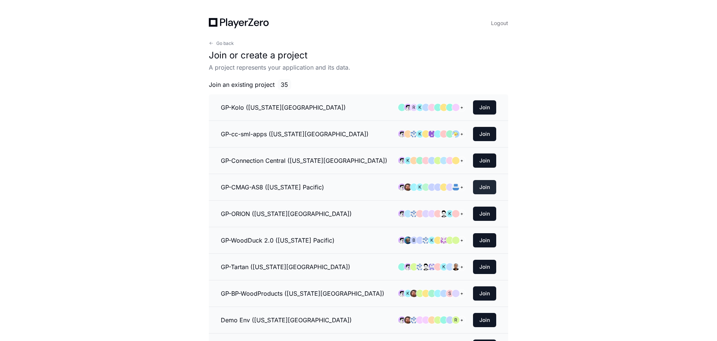
click at [485, 186] on button "Join" at bounding box center [484, 187] width 23 height 14
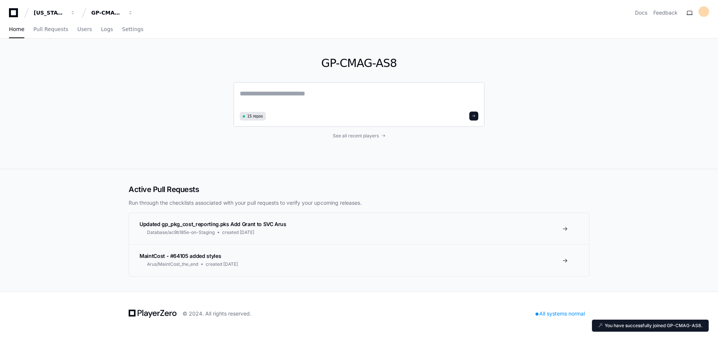
click at [276, 93] on textarea at bounding box center [359, 98] width 239 height 21
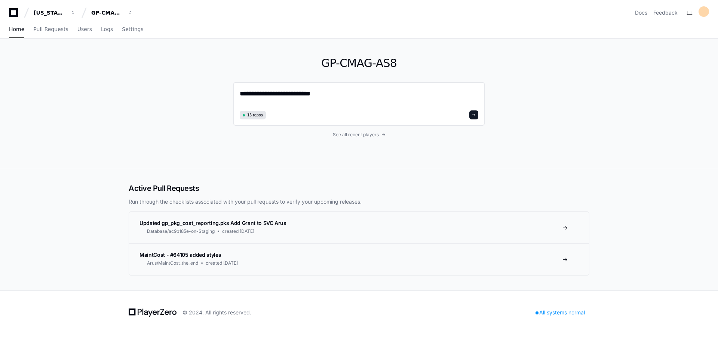
type textarea "**********"
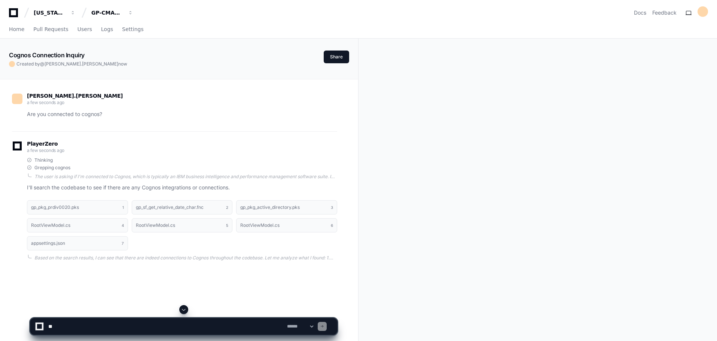
click at [404, 18] on div "Georgia Pacific GP-CMAG-AS8 Docs Feedback" at bounding box center [358, 12] width 699 height 13
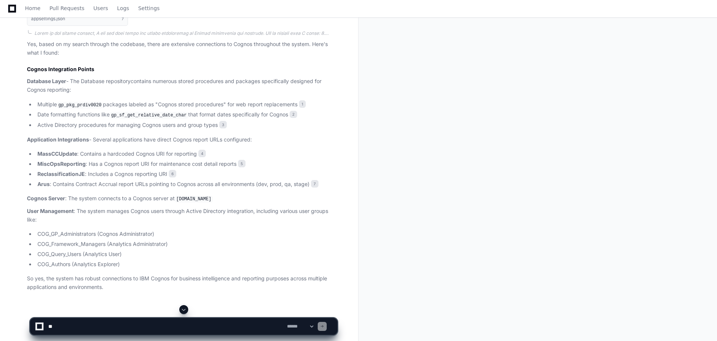
scroll to position [233, 0]
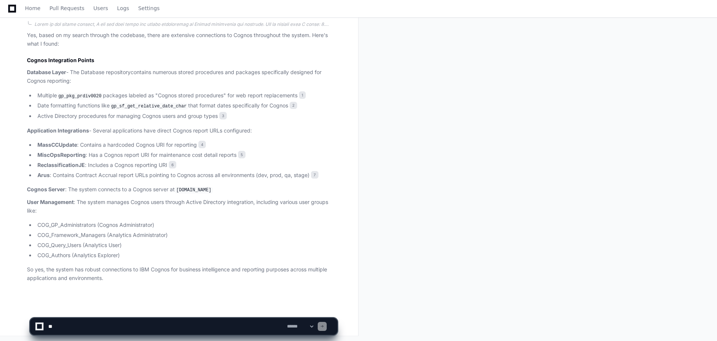
click at [92, 317] on app-app-chat-input "**********" at bounding box center [184, 320] width 308 height 30
click at [85, 326] on textarea at bounding box center [166, 326] width 239 height 16
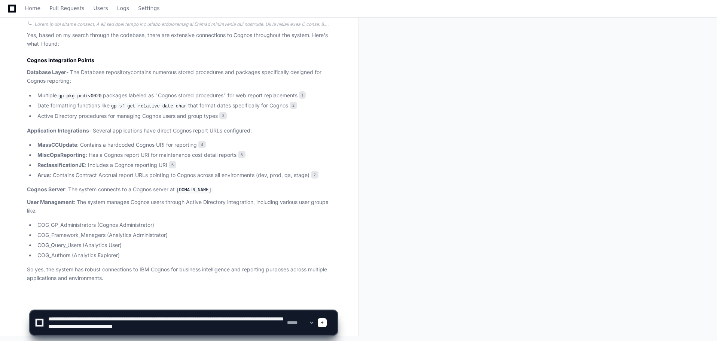
type textarea "**********"
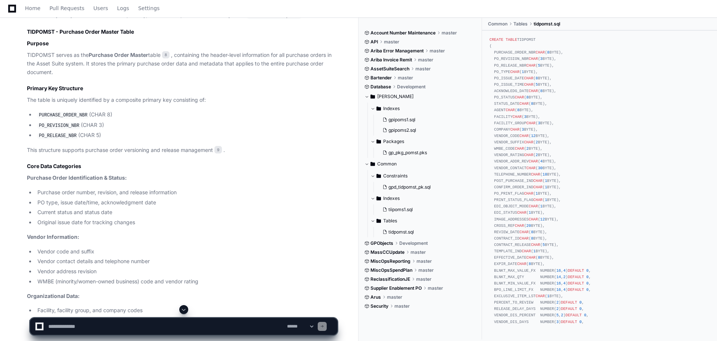
scroll to position [904, 0]
